Goal: Information Seeking & Learning: Understand process/instructions

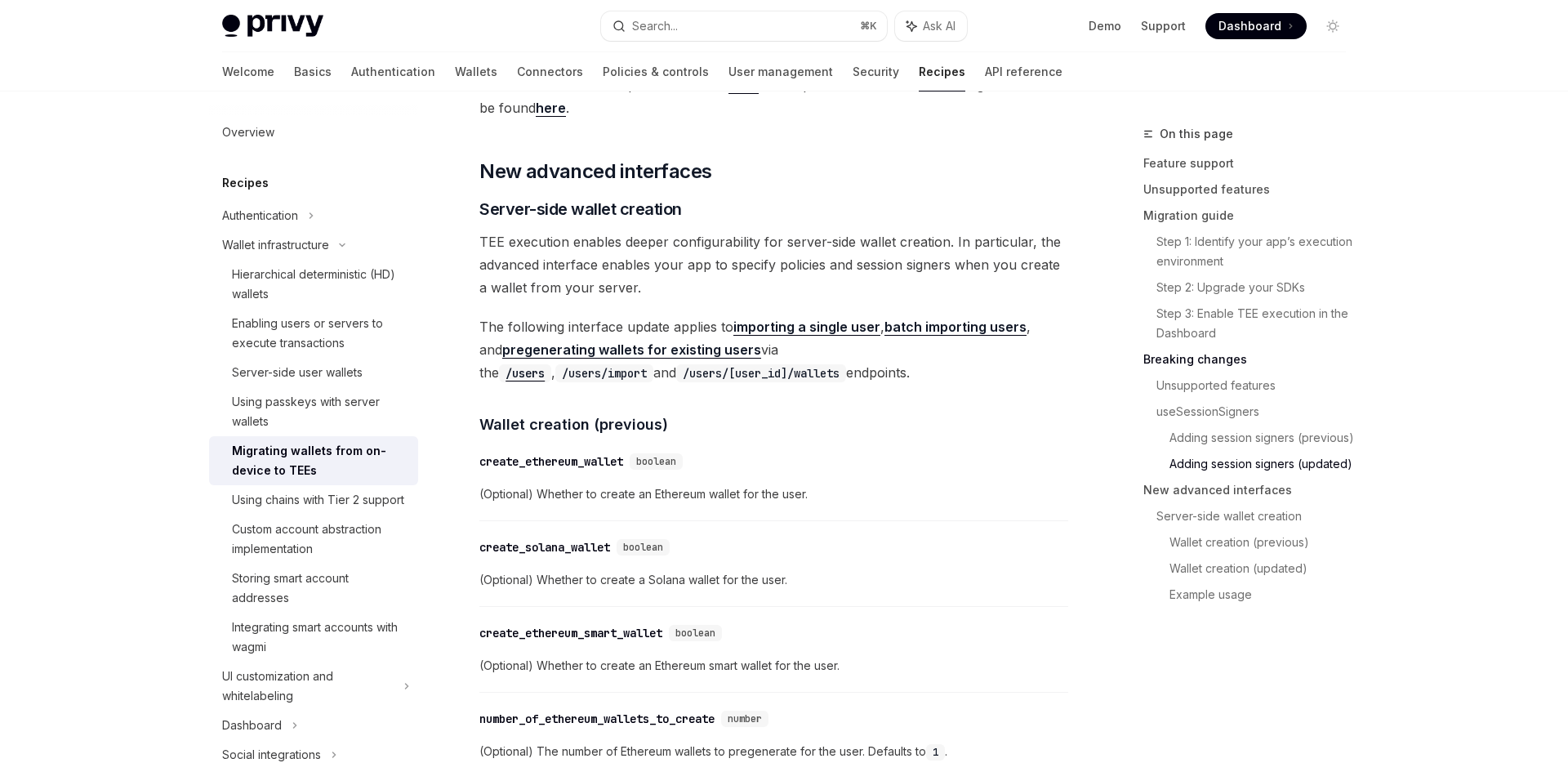
scroll to position [3219, 0]
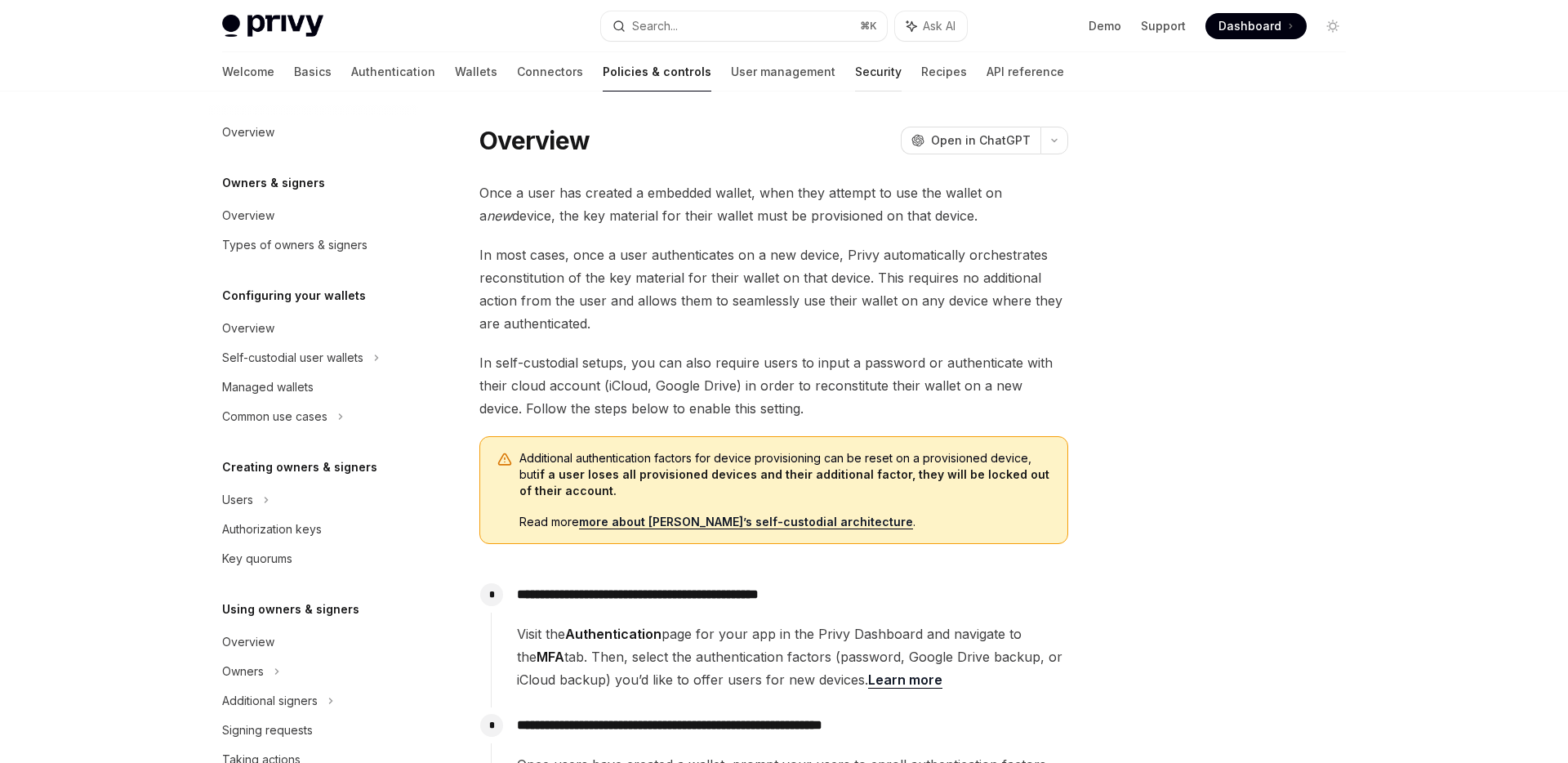
click at [855, 73] on link "Security" at bounding box center [878, 72] width 46 height 39
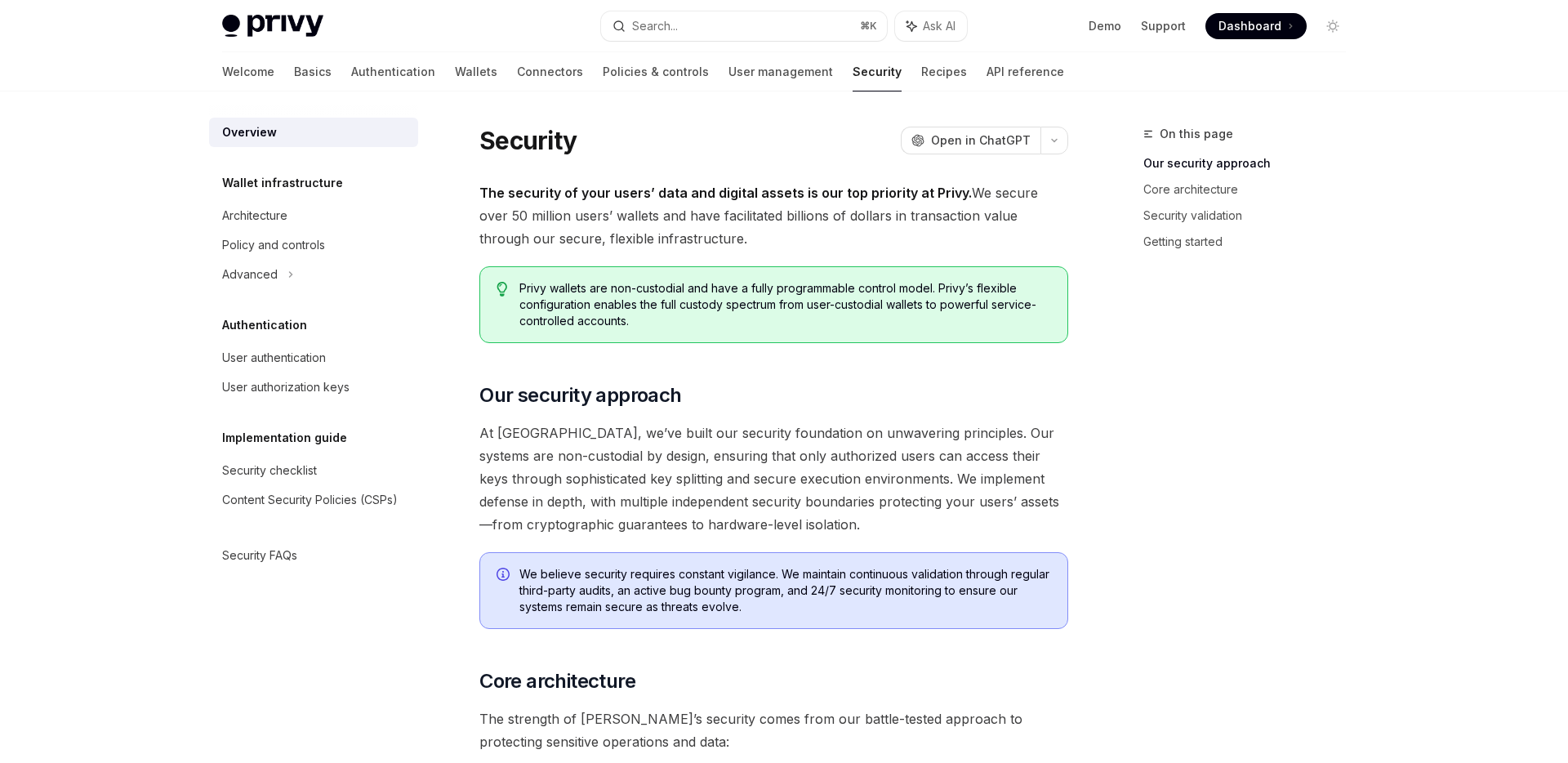
click at [375, 75] on div "Welcome Basics Authentication Wallets Connectors Policies & controls User manag…" at bounding box center [643, 72] width 842 height 39
click at [455, 74] on link "Wallets" at bounding box center [476, 72] width 42 height 39
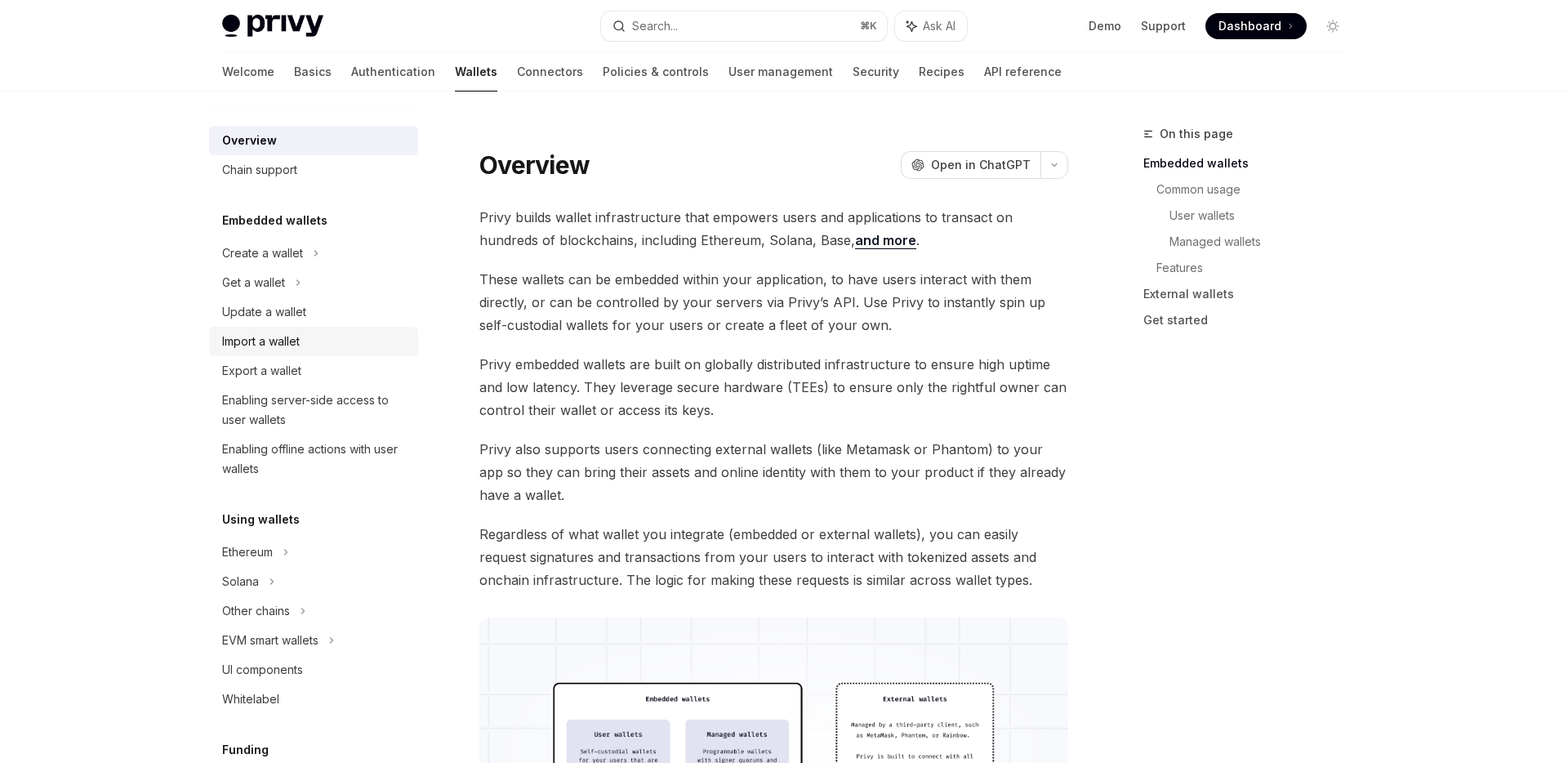
click at [294, 336] on div "Import a wallet" at bounding box center [260, 341] width 78 height 20
type textarea "*"
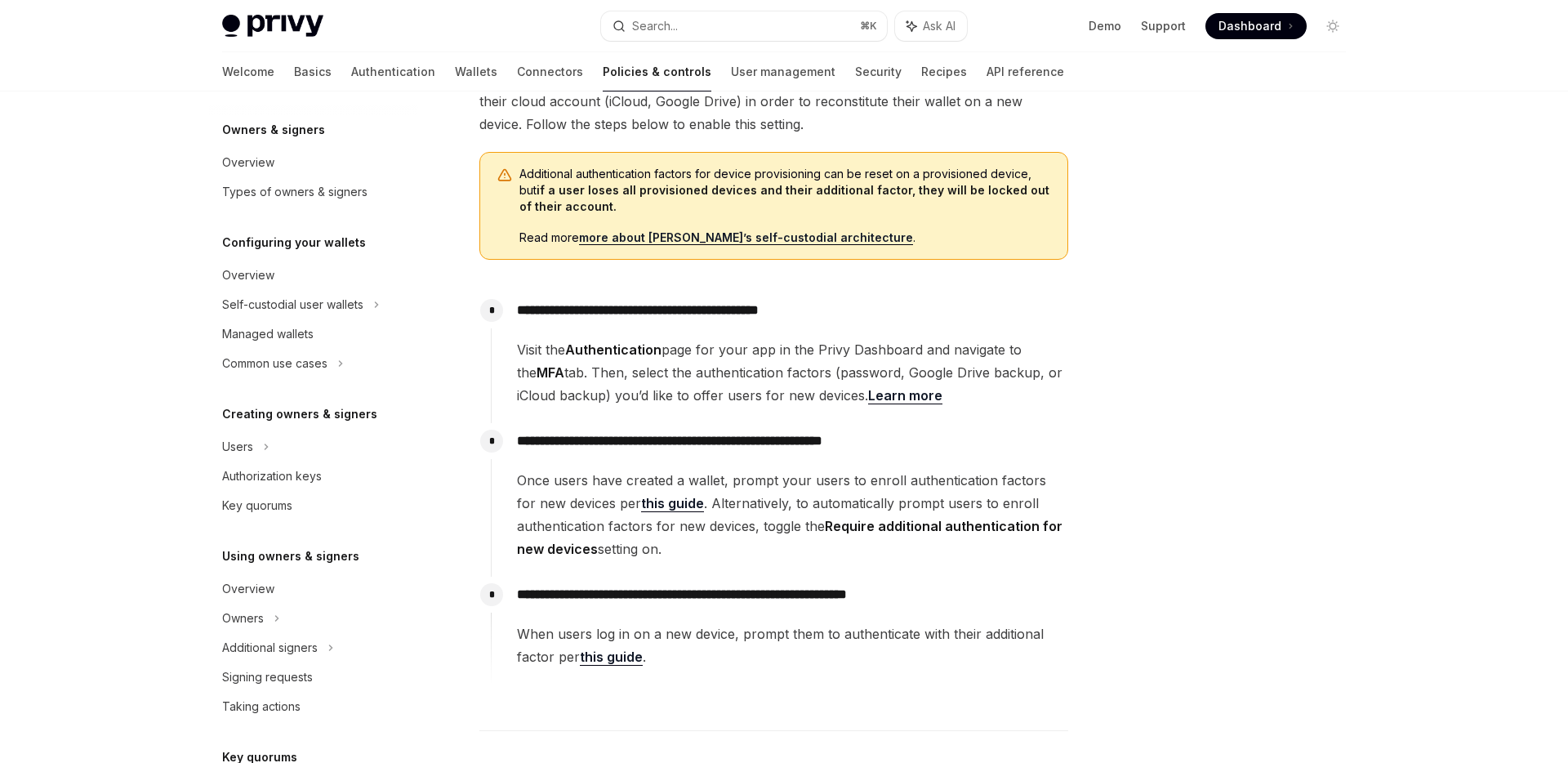
scroll to position [286, 0]
